Goal: Navigation & Orientation: Find specific page/section

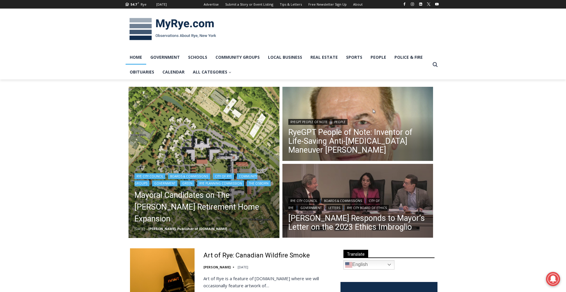
click at [195, 166] on img "Read More Mayoral Candidates on The Osborn Retirement Home Expansion" at bounding box center [204, 162] width 151 height 151
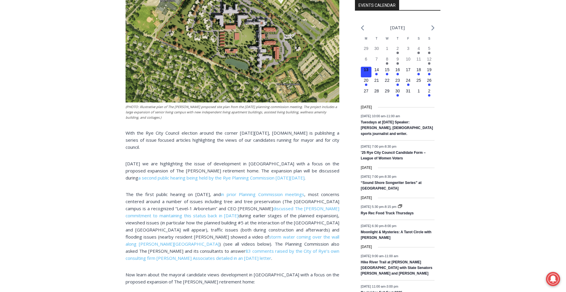
scroll to position [234, 0]
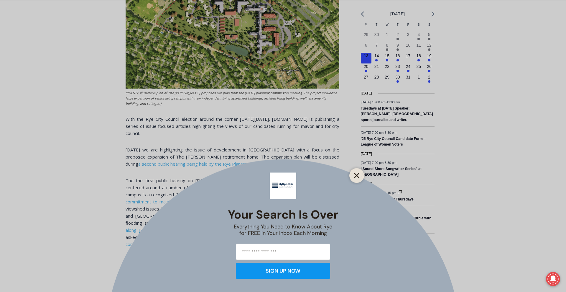
click at [357, 174] on icon "Close" at bounding box center [356, 174] width 5 height 5
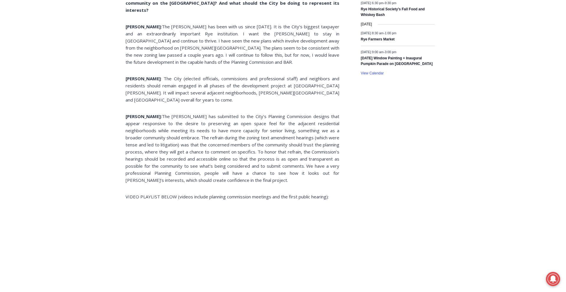
scroll to position [523, 0]
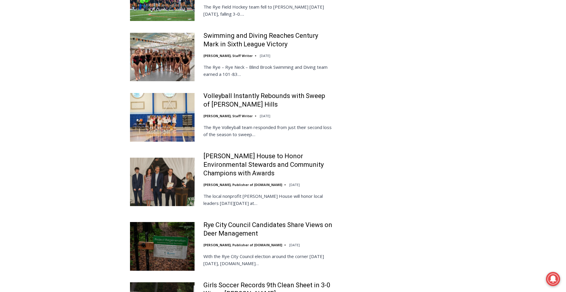
scroll to position [929, 0]
